Goal: Transaction & Acquisition: Obtain resource

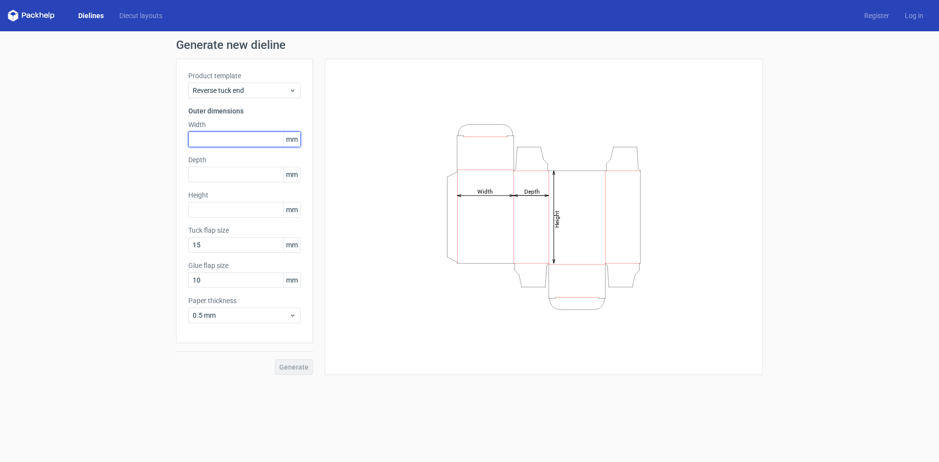
click at [248, 138] on input "text" at bounding box center [244, 140] width 112 height 16
type input "54"
type input "5"
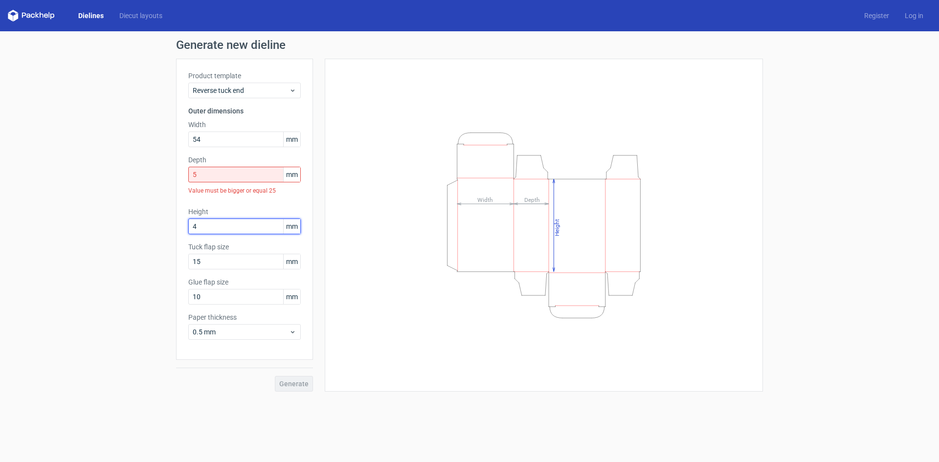
type input "4"
click at [208, 176] on input "5" at bounding box center [244, 175] width 112 height 16
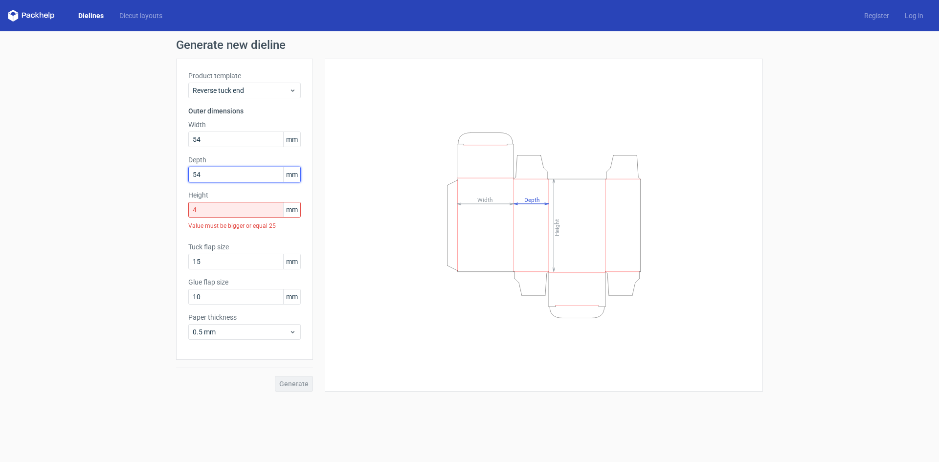
type input "54"
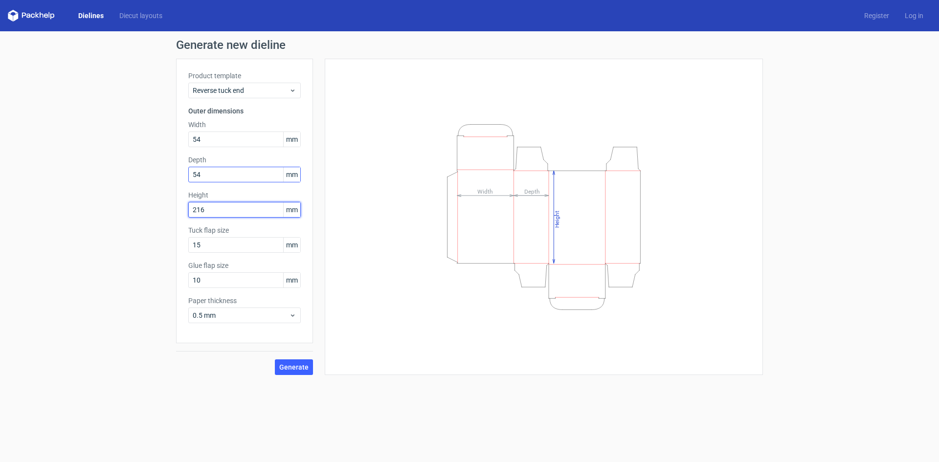
type input "216"
click at [282, 364] on span "Generate" at bounding box center [293, 367] width 29 height 7
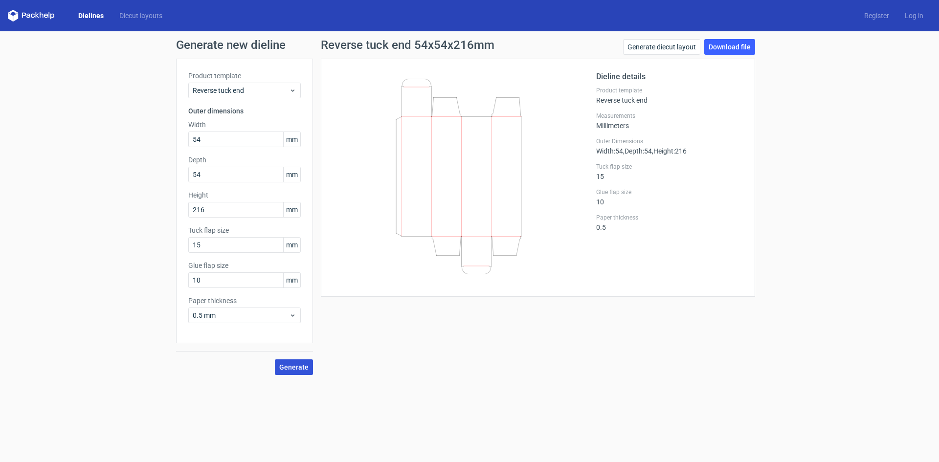
click at [307, 364] on span "Generate" at bounding box center [293, 367] width 29 height 7
click at [732, 47] on link "Download file" at bounding box center [729, 47] width 51 height 16
click at [93, 17] on link "Dielines" at bounding box center [90, 16] width 41 height 10
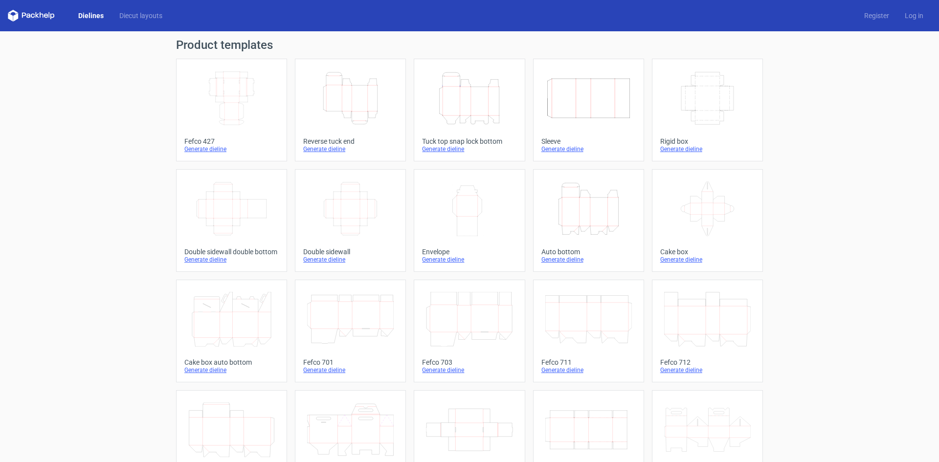
click at [481, 105] on icon "Height Depth Width" at bounding box center [469, 98] width 87 height 55
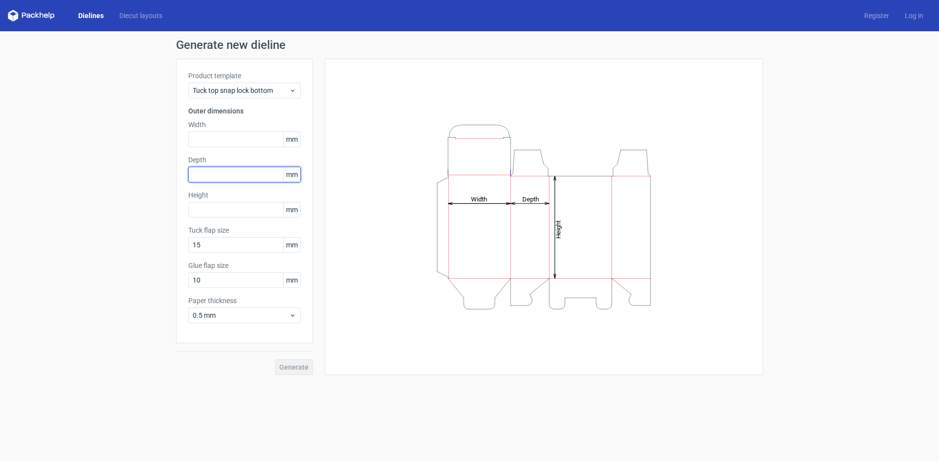
click at [227, 175] on input "text" at bounding box center [244, 175] width 112 height 16
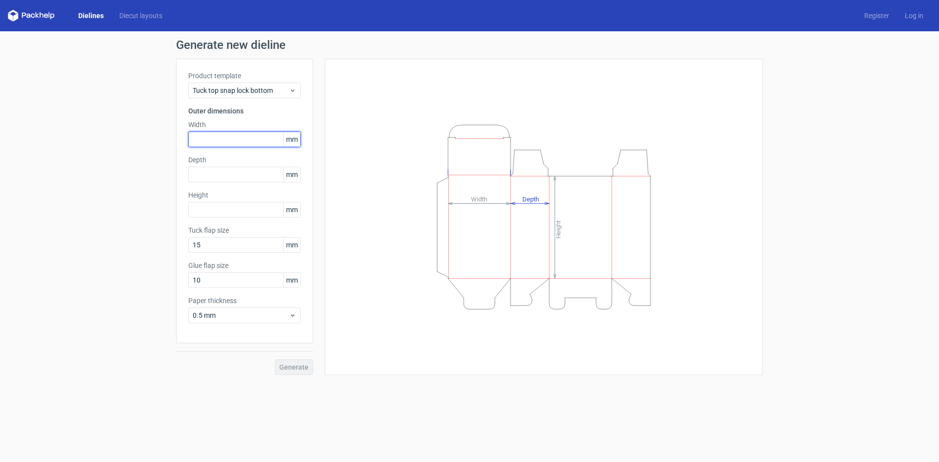
click at [226, 136] on input "text" at bounding box center [244, 140] width 112 height 16
type input "54"
type input "216"
click at [275, 359] on button "Generate" at bounding box center [294, 367] width 38 height 16
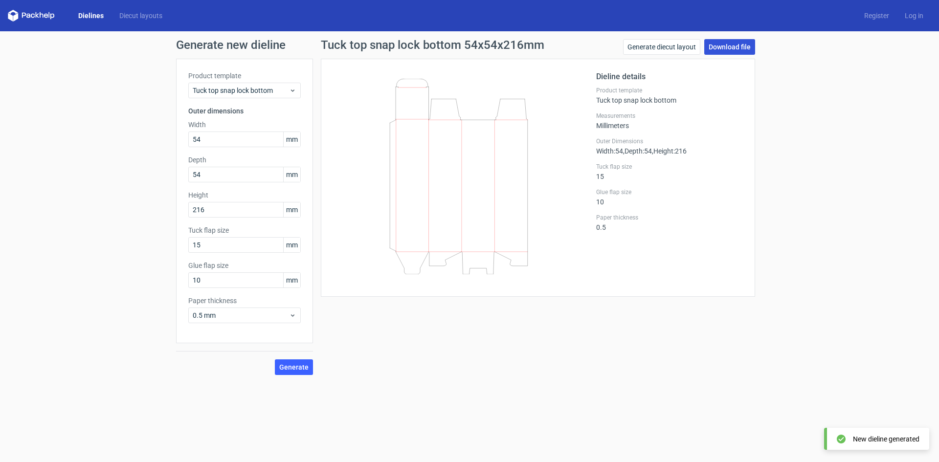
click at [732, 42] on link "Download file" at bounding box center [729, 47] width 51 height 16
